Goal: Find contact information: Find contact information

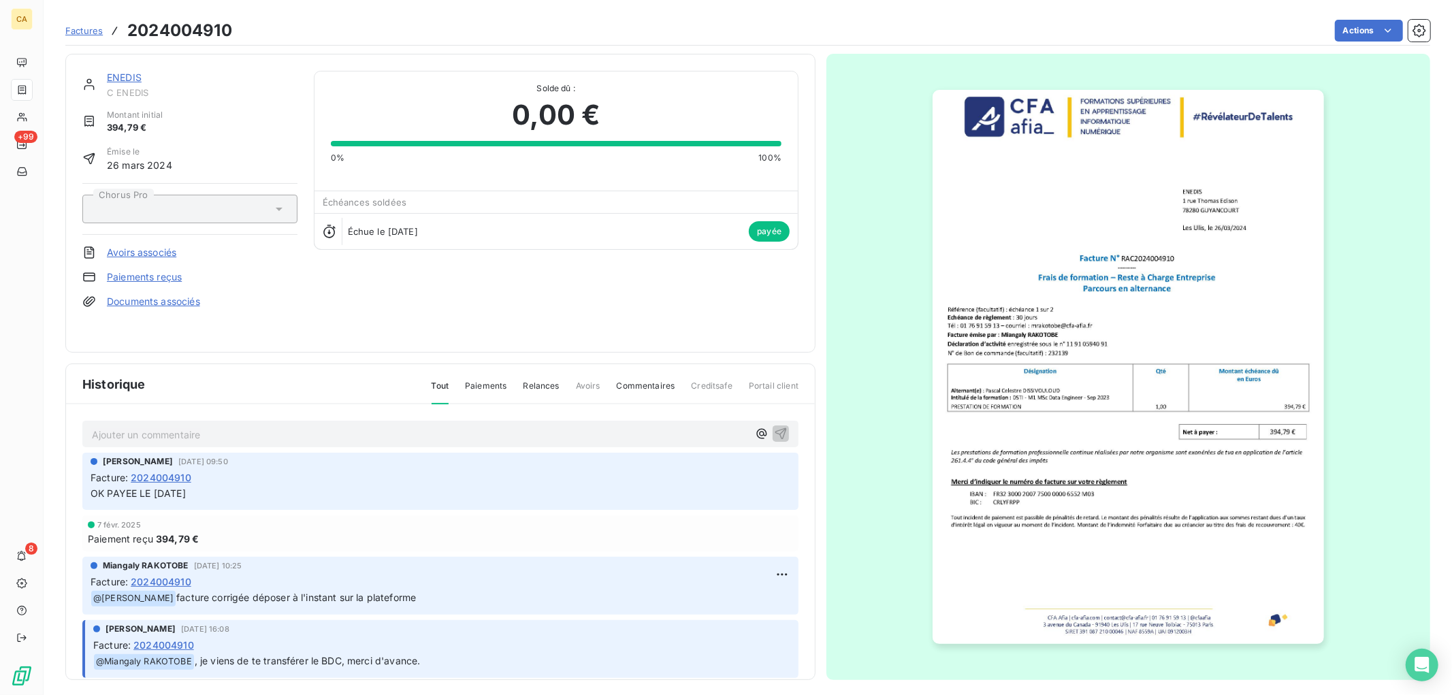
scroll to position [76, 0]
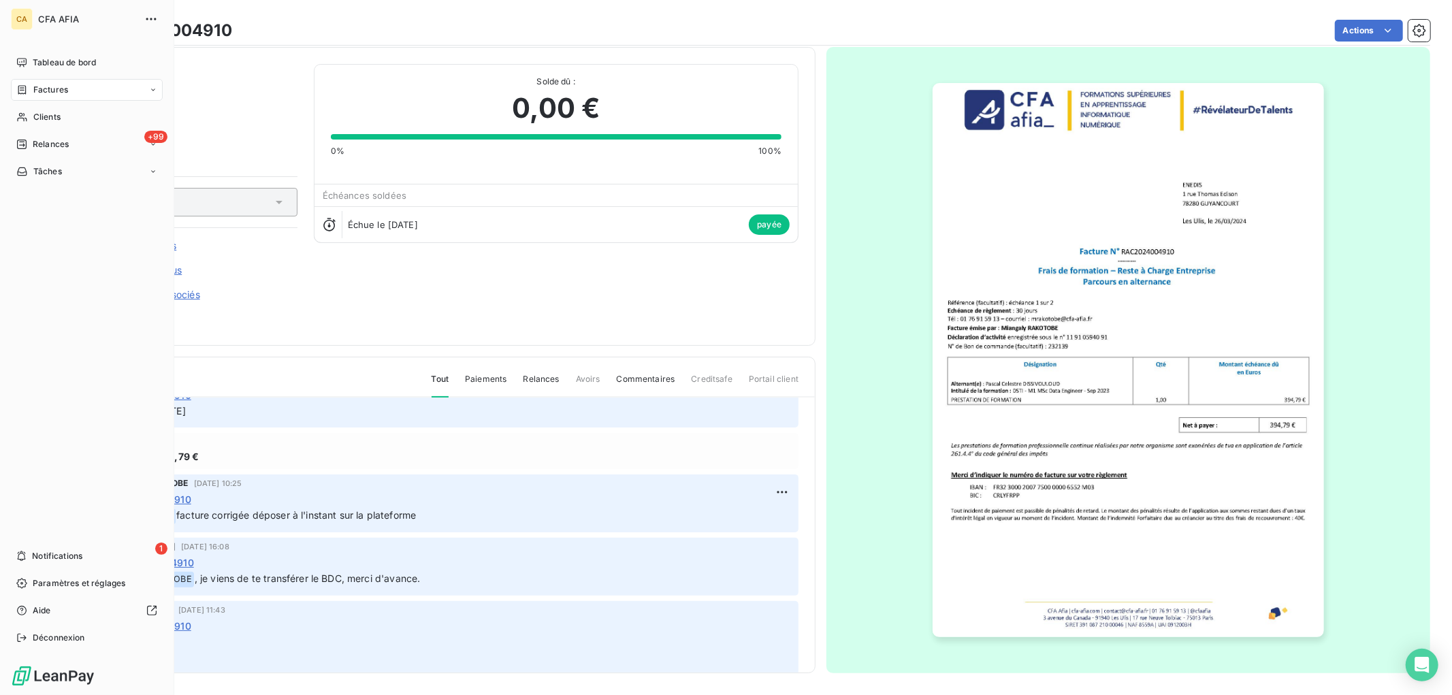
click at [29, 96] on div "Factures" at bounding box center [87, 90] width 152 height 22
click at [33, 86] on span "Factures" at bounding box center [50, 90] width 35 height 12
click at [63, 89] on span "Factures" at bounding box center [50, 90] width 35 height 12
click at [54, 112] on span "Factures" at bounding box center [50, 117] width 35 height 12
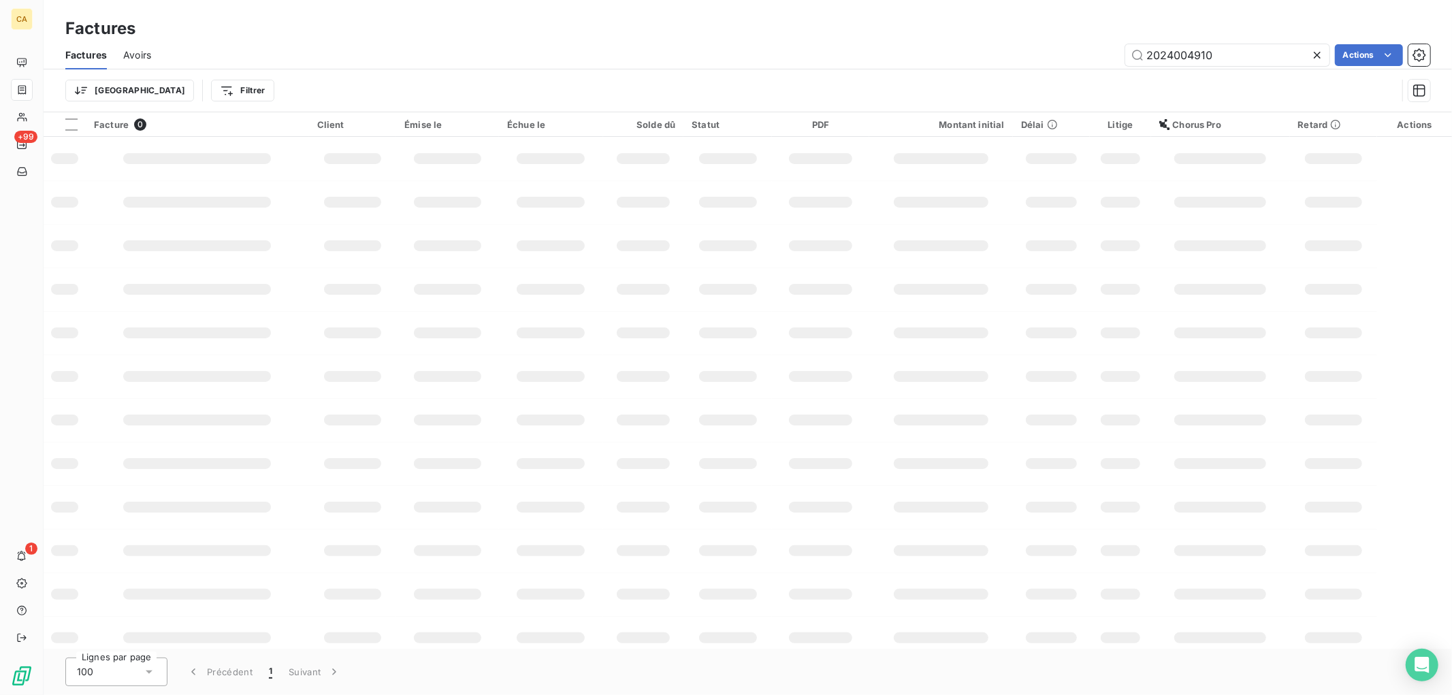
drag, startPoint x: 1275, startPoint y: 56, endPoint x: 656, endPoint y: 34, distance: 619.3
click at [658, 34] on div "Factures Factures Avoirs 2024004910 Actions Trier Filtrer" at bounding box center [748, 56] width 1409 height 112
type input "2024005108"
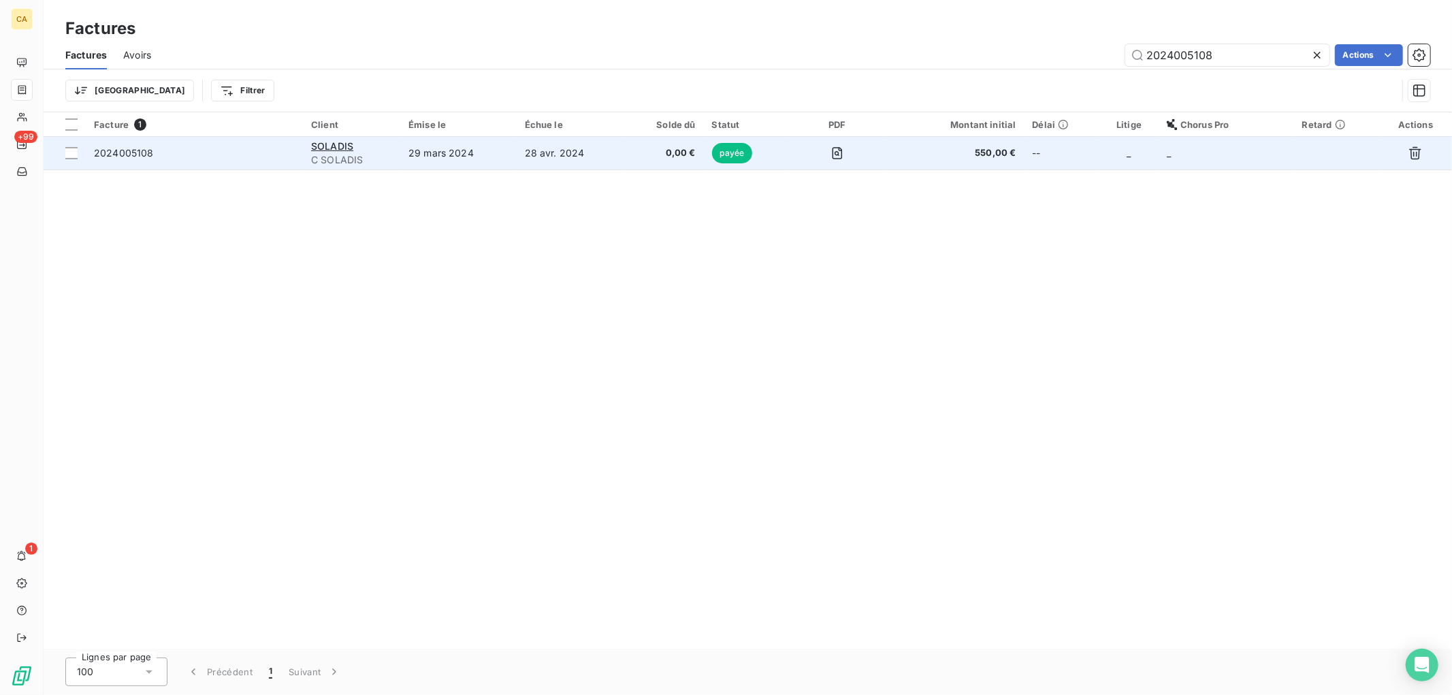
click at [398, 160] on td "SOLADIS C SOLADIS" at bounding box center [351, 153] width 97 height 33
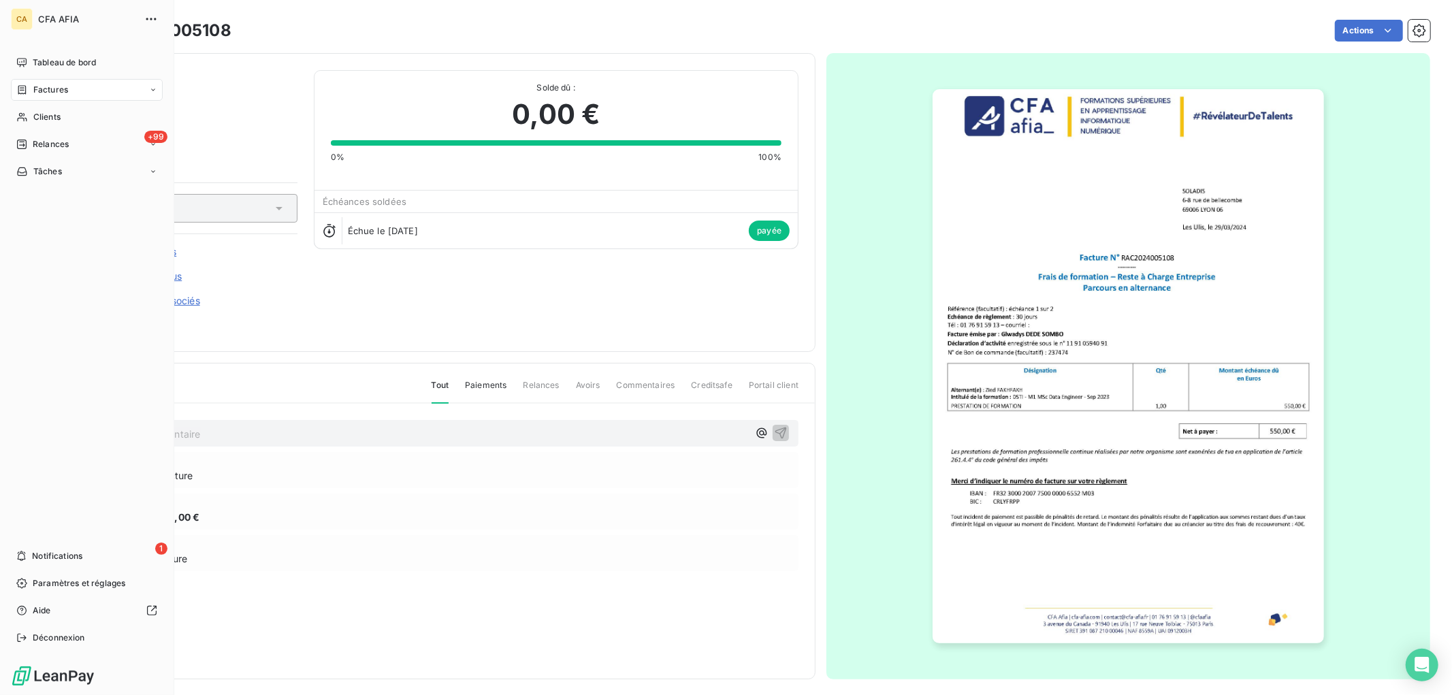
click at [16, 85] on icon at bounding box center [22, 89] width 12 height 11
click at [80, 90] on div "Factures" at bounding box center [87, 90] width 152 height 22
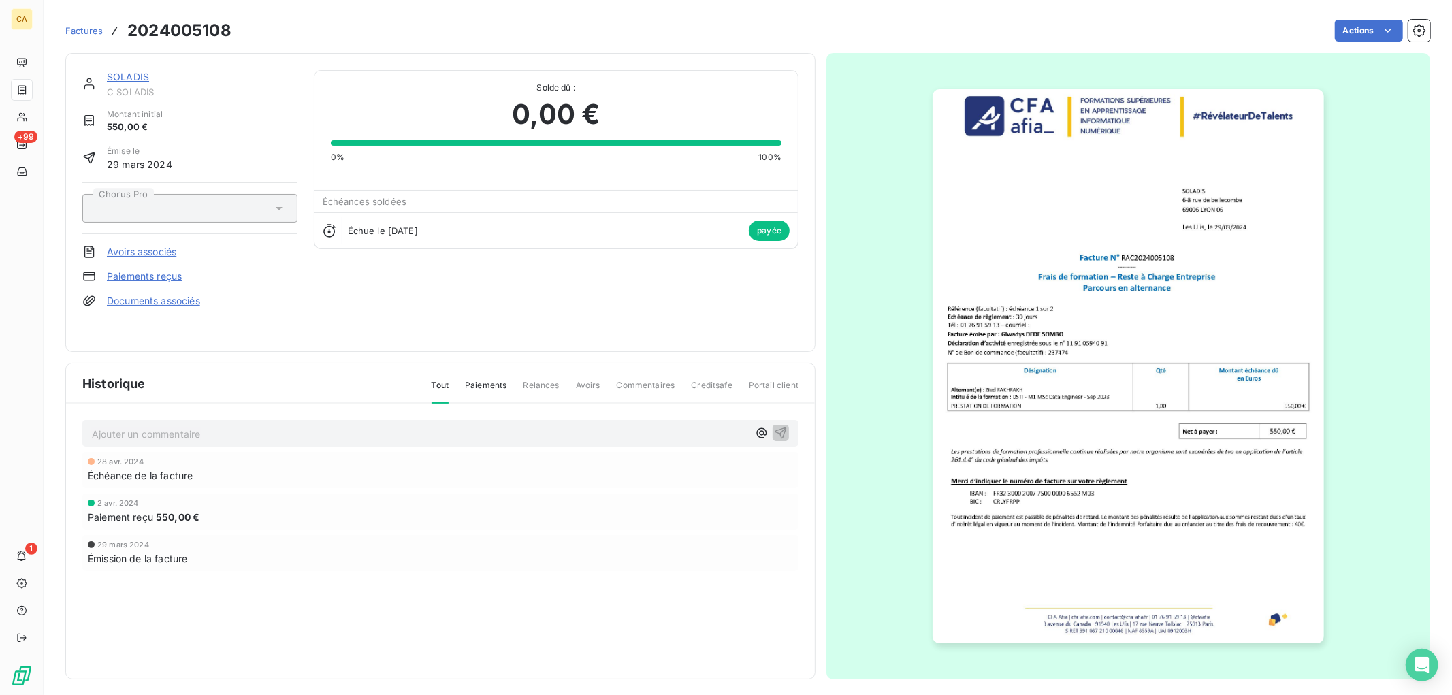
click at [141, 76] on link "SOLADIS" at bounding box center [128, 77] width 42 height 12
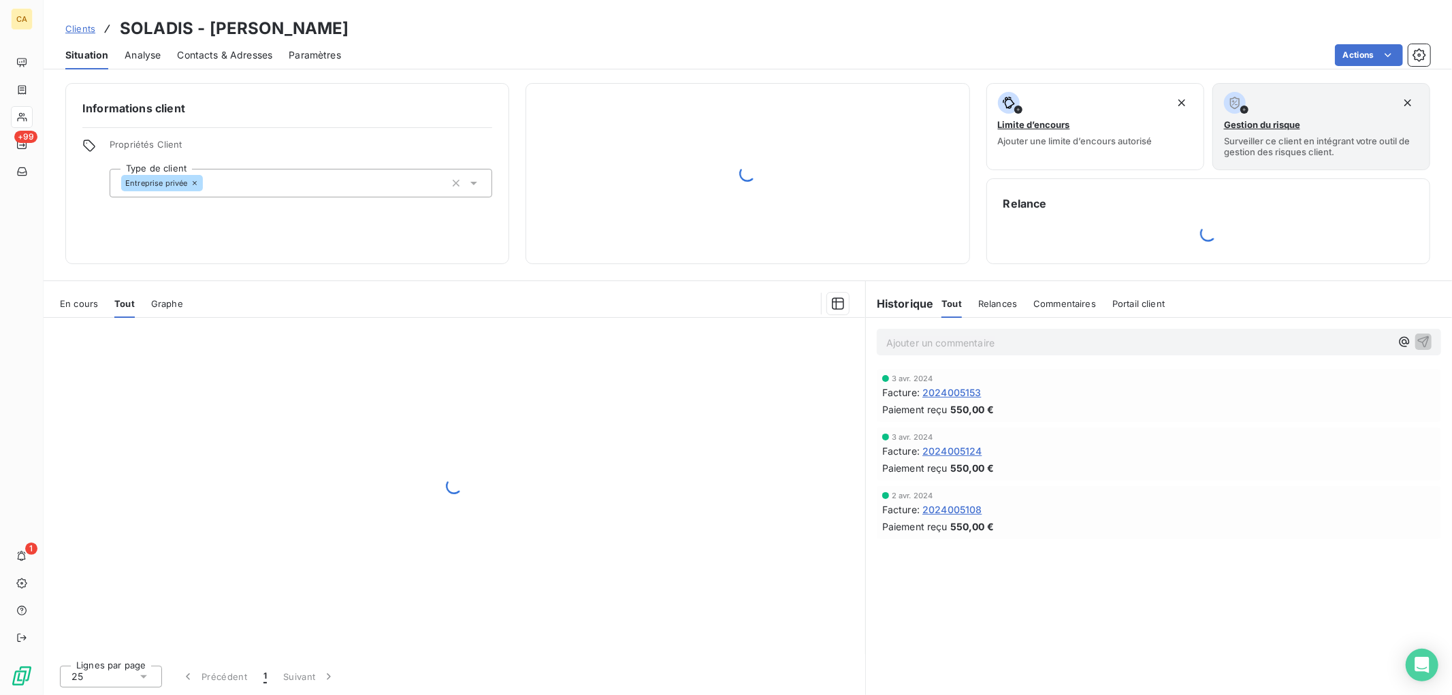
click at [211, 54] on span "Contacts & Adresses" at bounding box center [224, 55] width 95 height 14
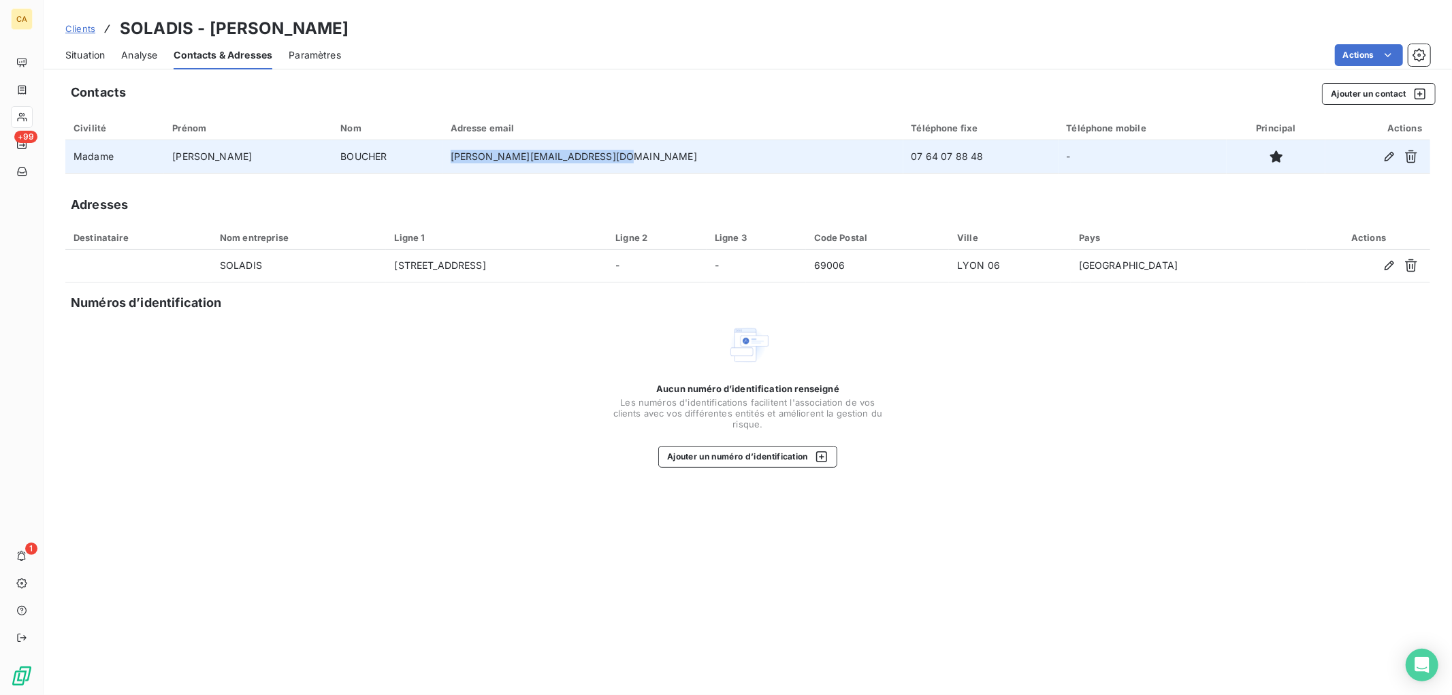
drag, startPoint x: 534, startPoint y: 155, endPoint x: 447, endPoint y: 155, distance: 87.2
click at [447, 155] on td "[PERSON_NAME][EMAIL_ADDRESS][DOMAIN_NAME]" at bounding box center [673, 156] width 461 height 33
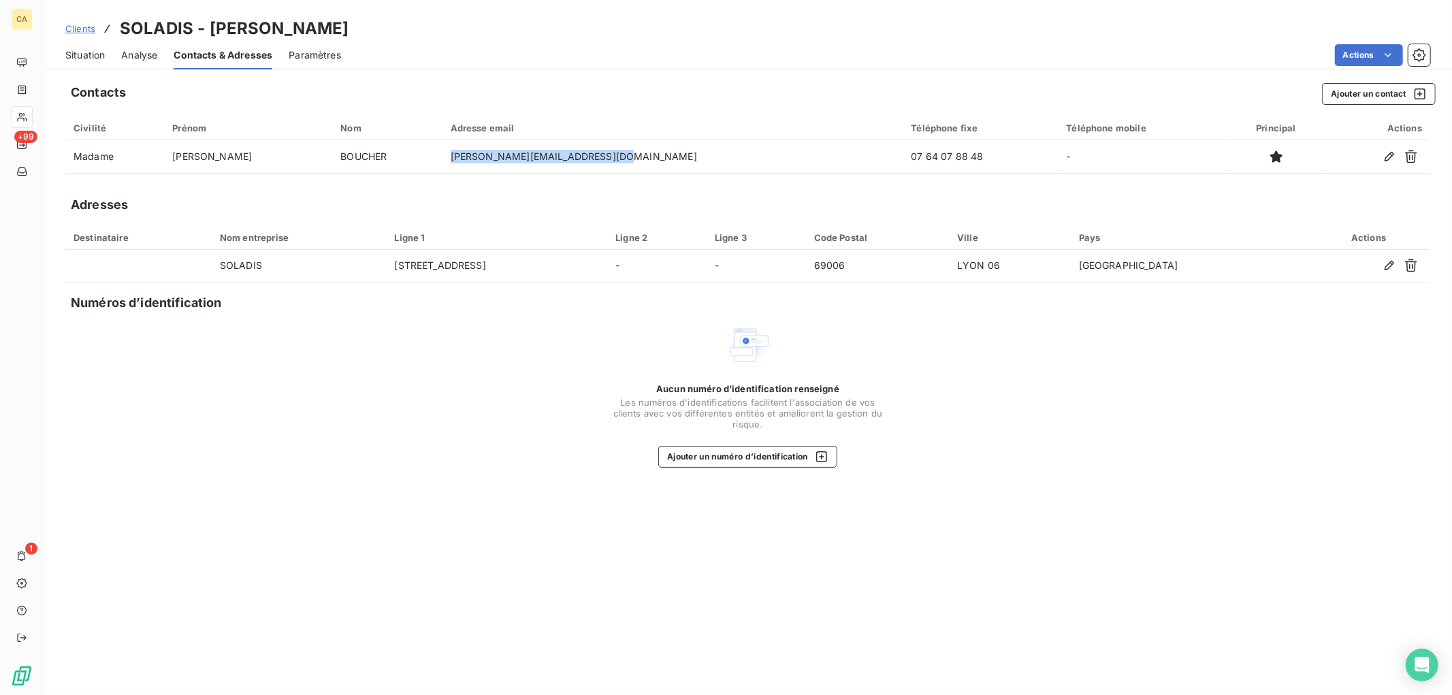
copy td "[PERSON_NAME][EMAIL_ADDRESS][DOMAIN_NAME]"
